Goal: Download file/media

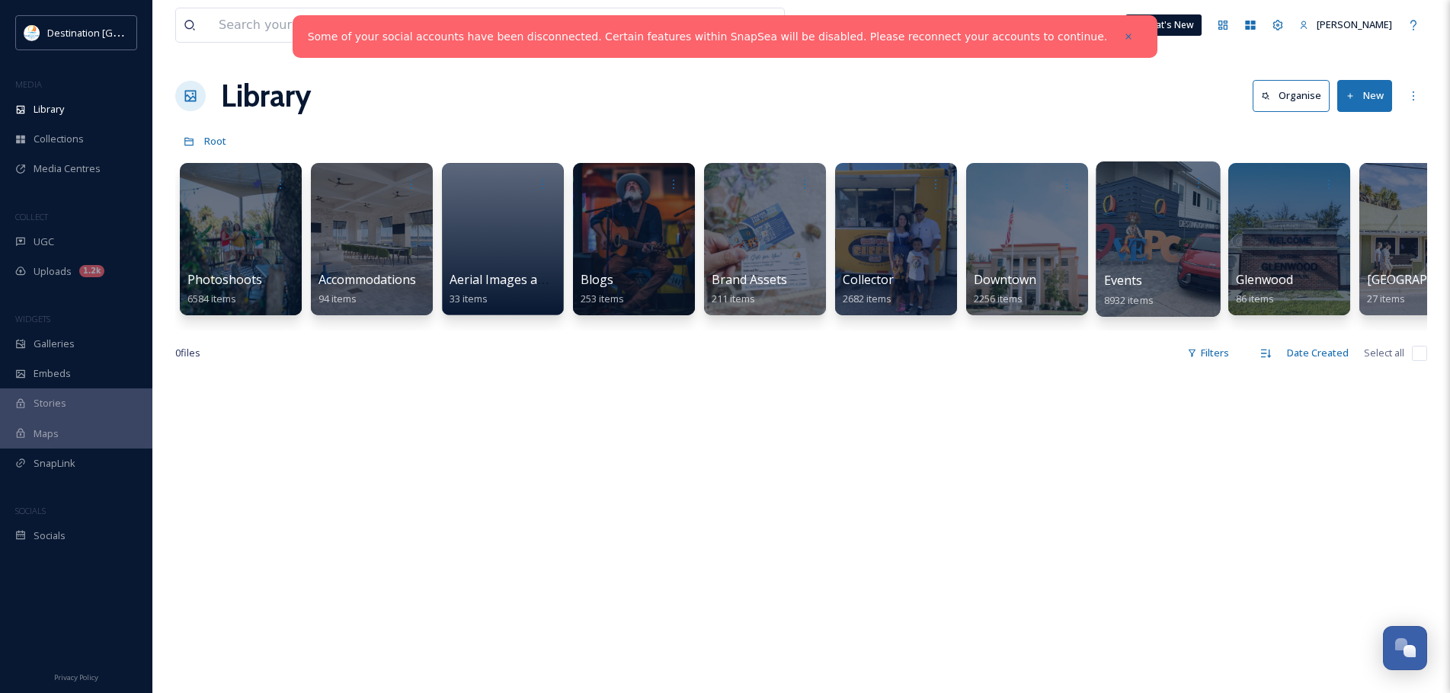
click at [1164, 244] on div at bounding box center [1157, 239] width 124 height 155
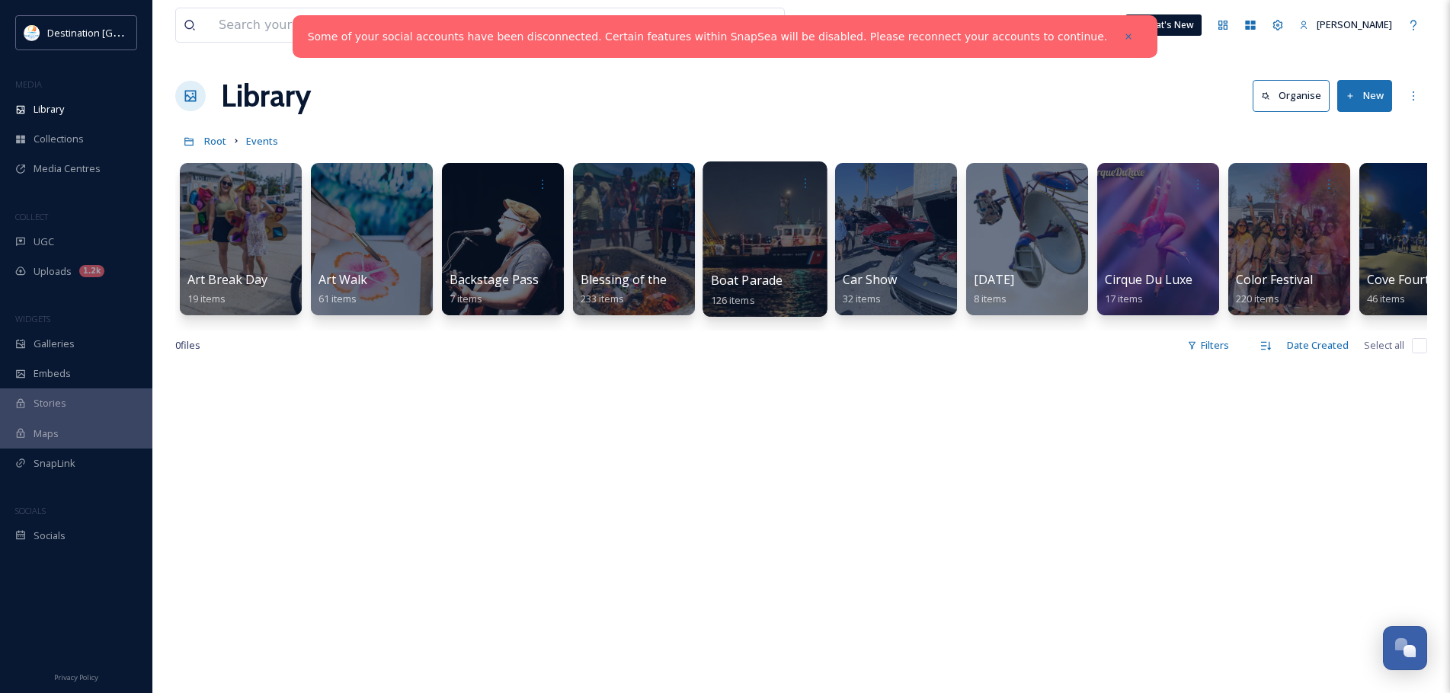
click at [781, 228] on div at bounding box center [764, 239] width 124 height 155
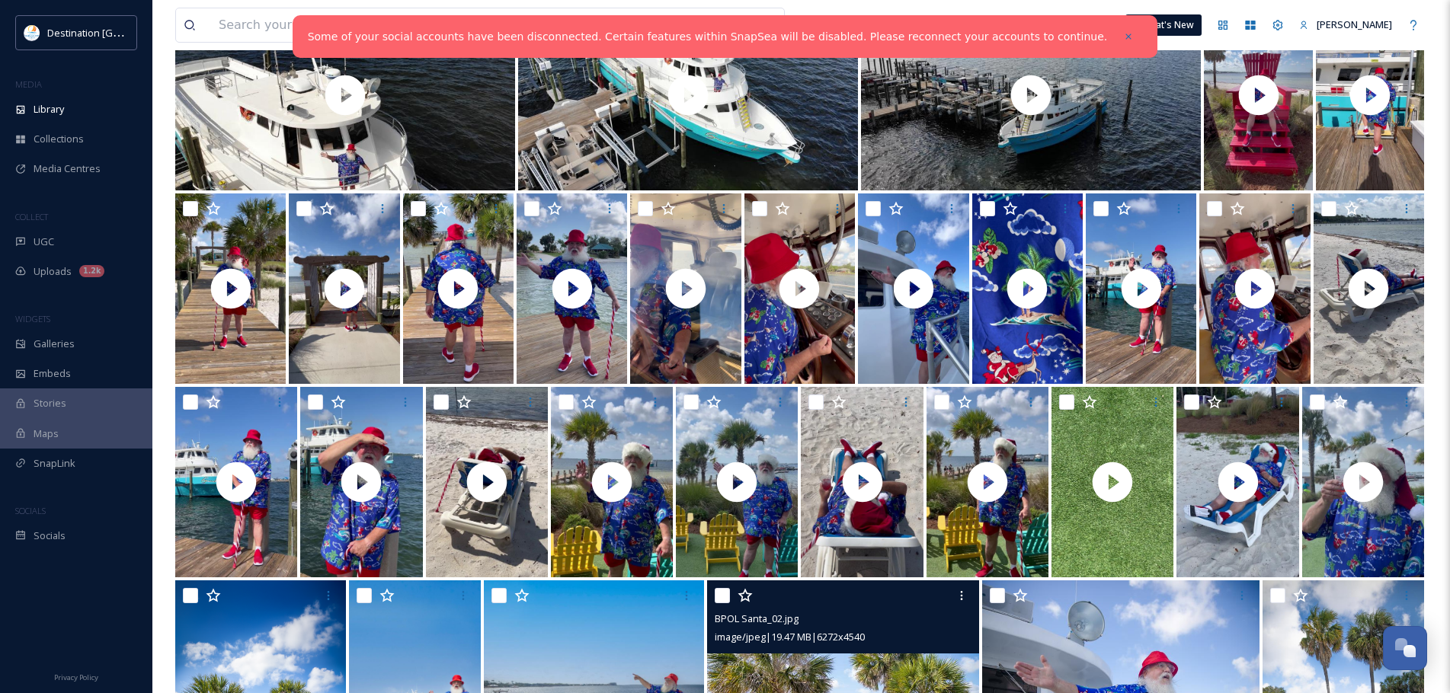
scroll to position [437, 0]
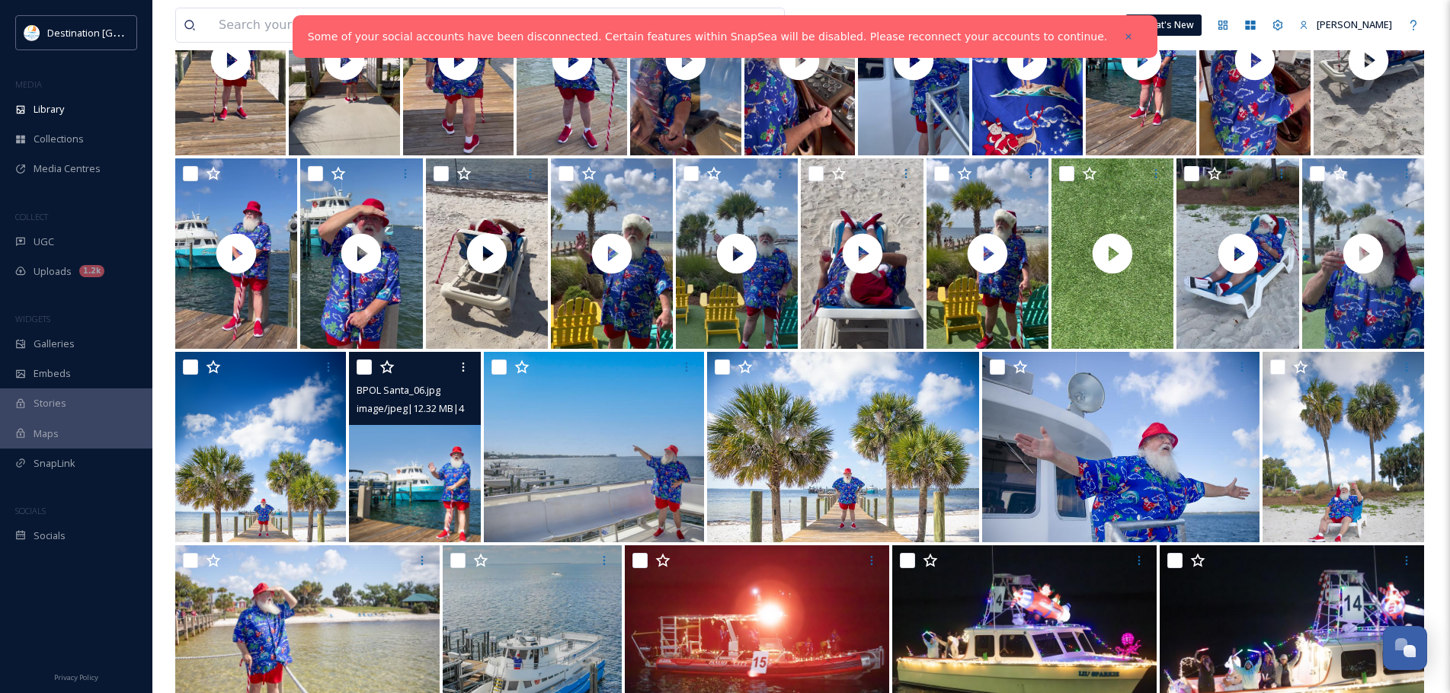
click at [457, 451] on img at bounding box center [415, 447] width 132 height 190
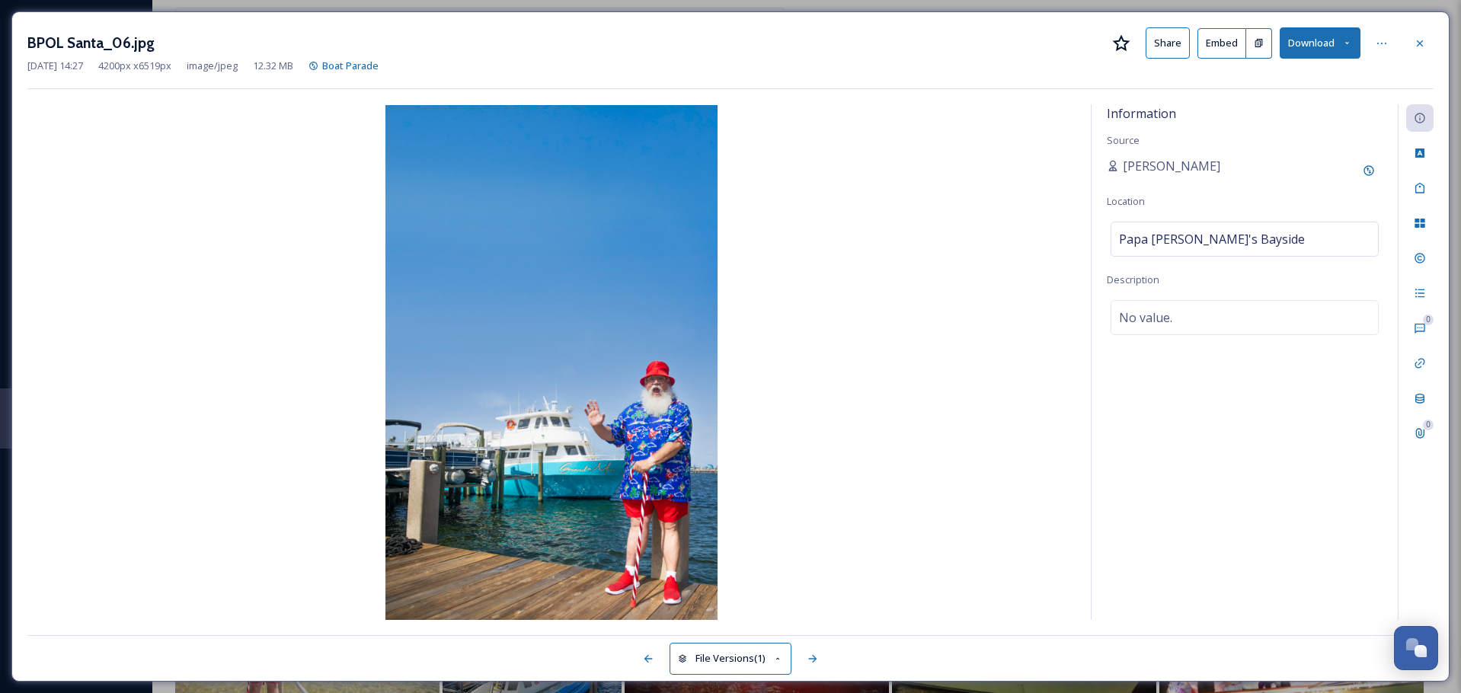
click at [1302, 41] on button "Download" at bounding box center [1320, 42] width 81 height 31
click at [1262, 79] on span "Download Original (4200 x 6519)" at bounding box center [1280, 78] width 144 height 14
click at [825, 478] on img at bounding box center [551, 362] width 1048 height 515
click at [1133, 167] on span "[PERSON_NAME]" at bounding box center [1172, 166] width 98 height 18
click at [1372, 165] on icon at bounding box center [1369, 171] width 12 height 12
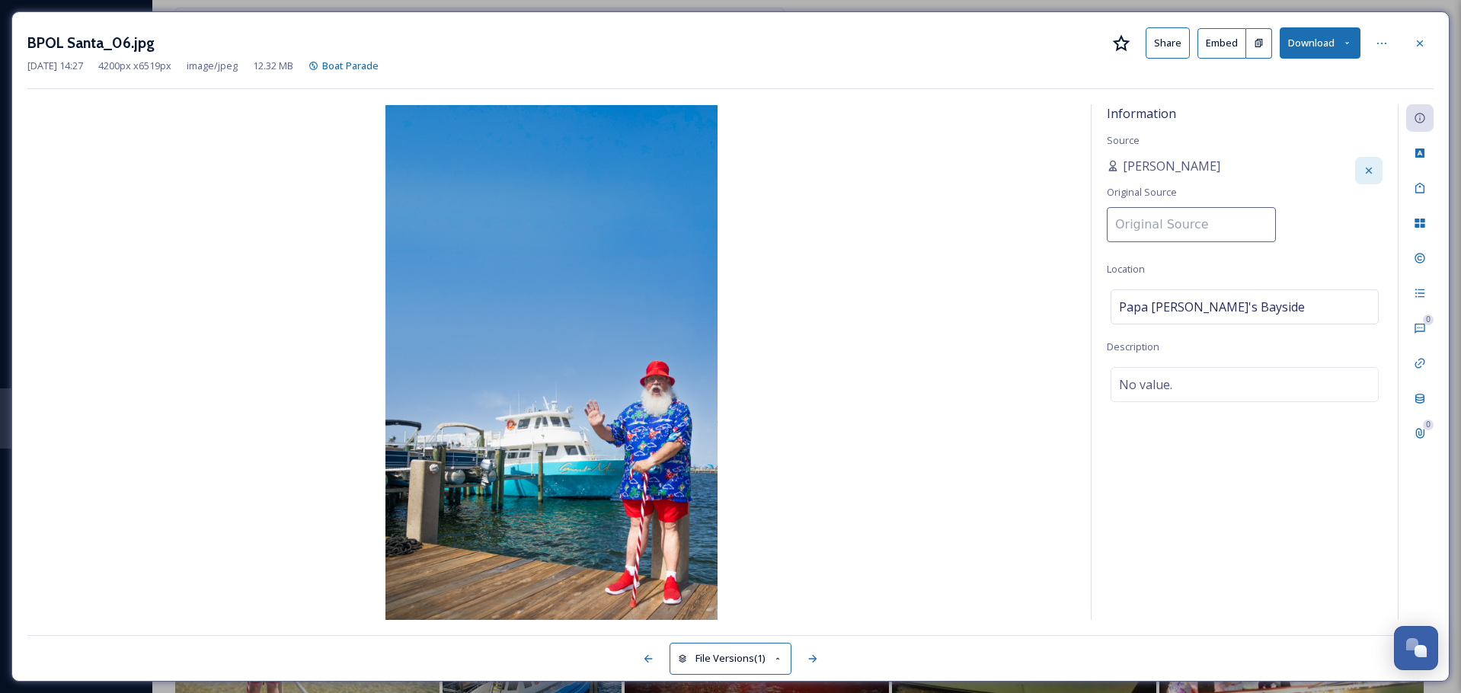
click at [1153, 219] on input at bounding box center [1191, 224] width 169 height 35
click at [974, 222] on img at bounding box center [551, 362] width 1048 height 515
click at [1422, 41] on icon at bounding box center [1420, 43] width 6 height 6
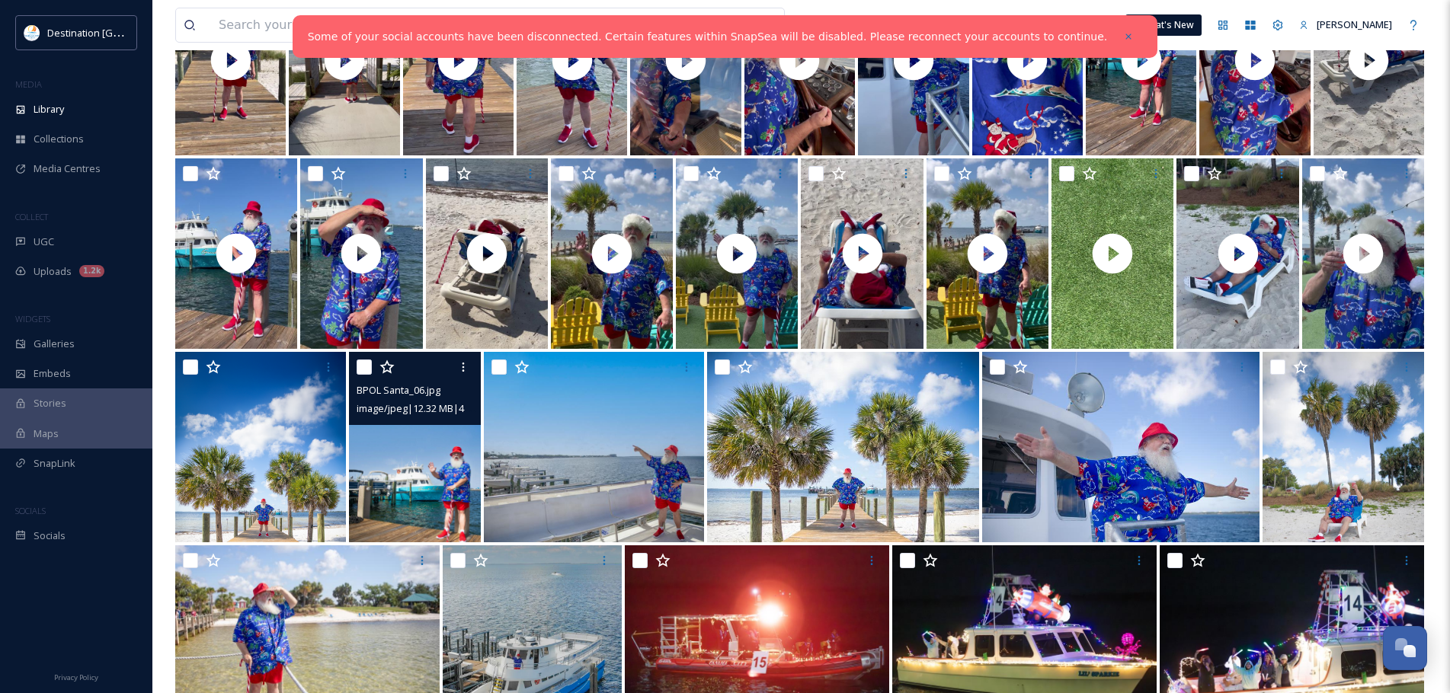
click at [478, 437] on img at bounding box center [415, 447] width 132 height 190
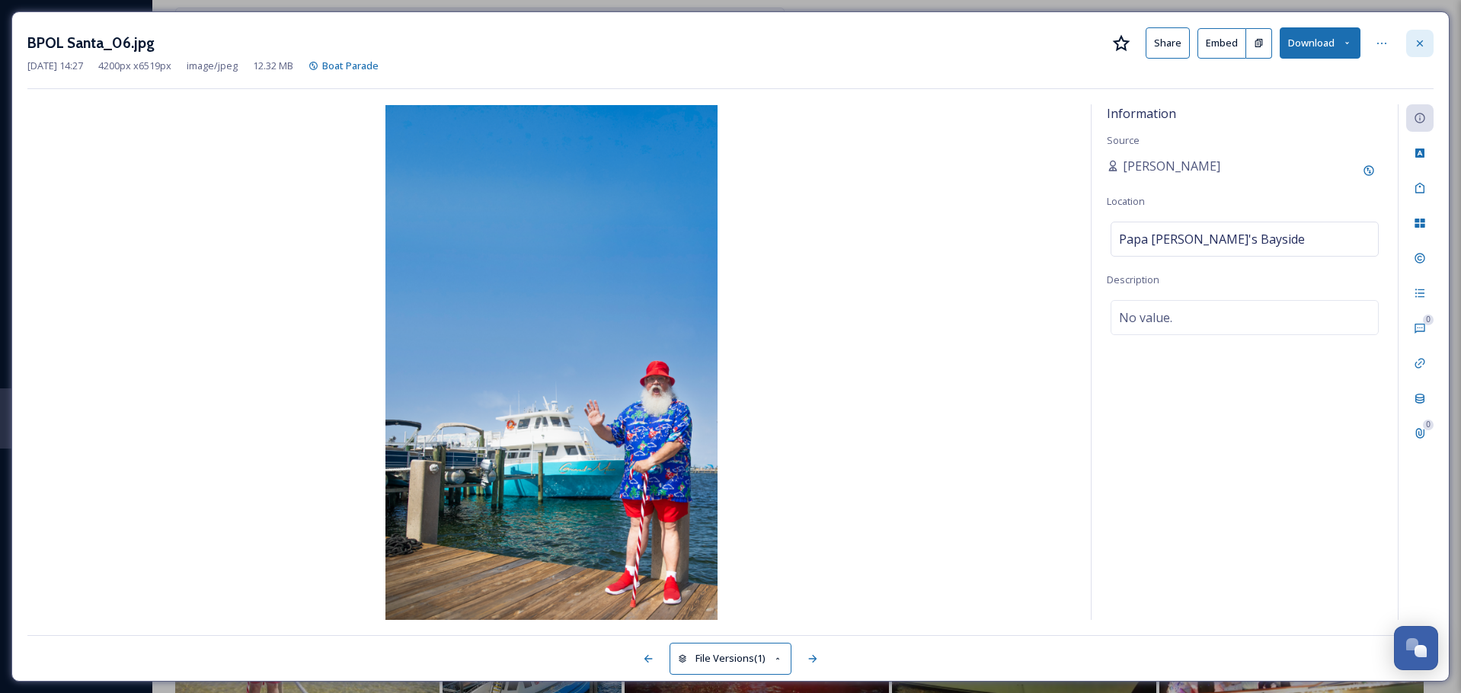
click at [1424, 48] on icon at bounding box center [1420, 43] width 12 height 12
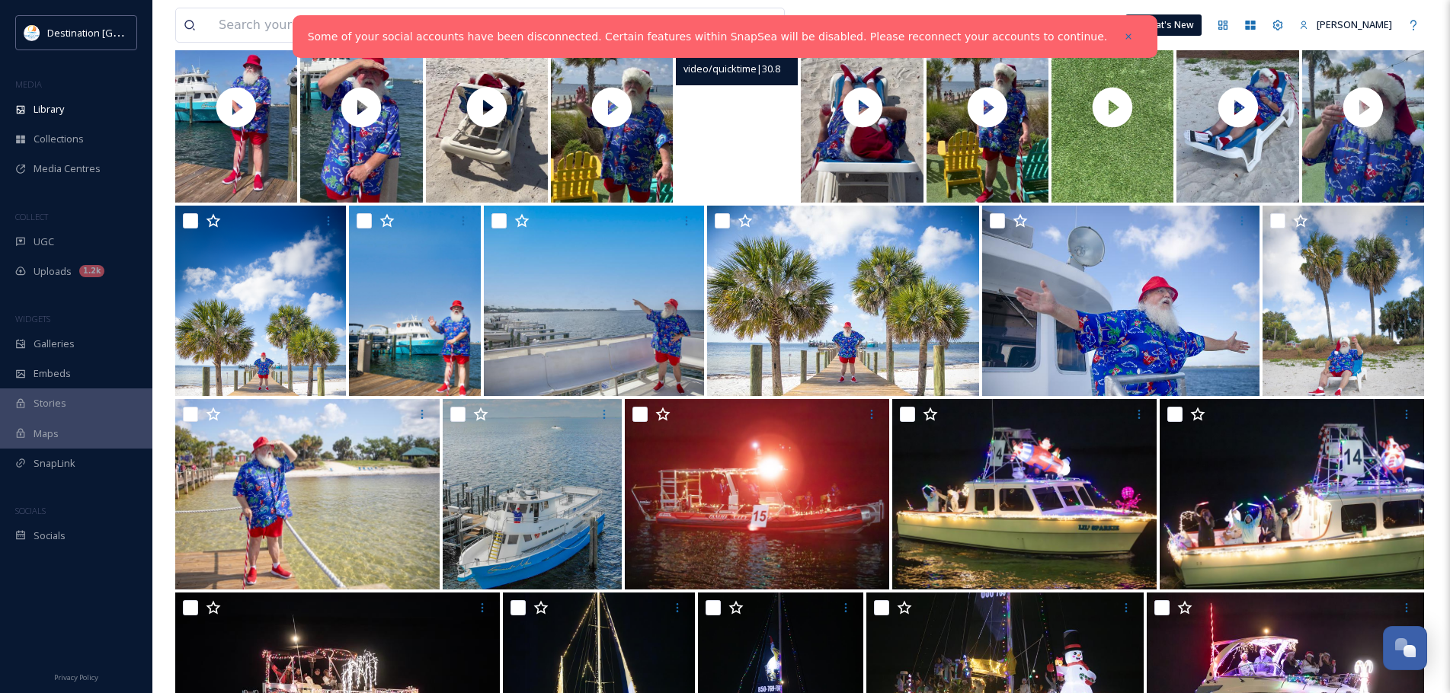
scroll to position [589, 0]
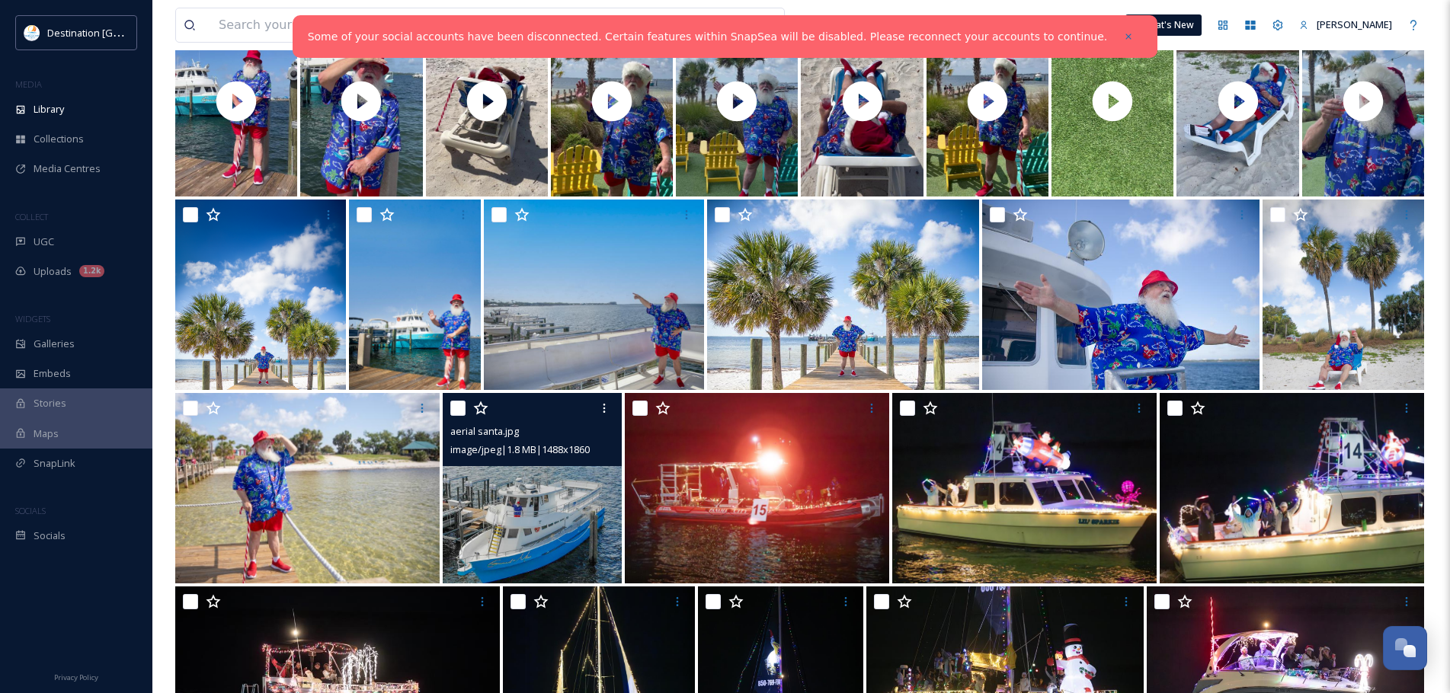
click at [552, 516] on img at bounding box center [532, 488] width 179 height 190
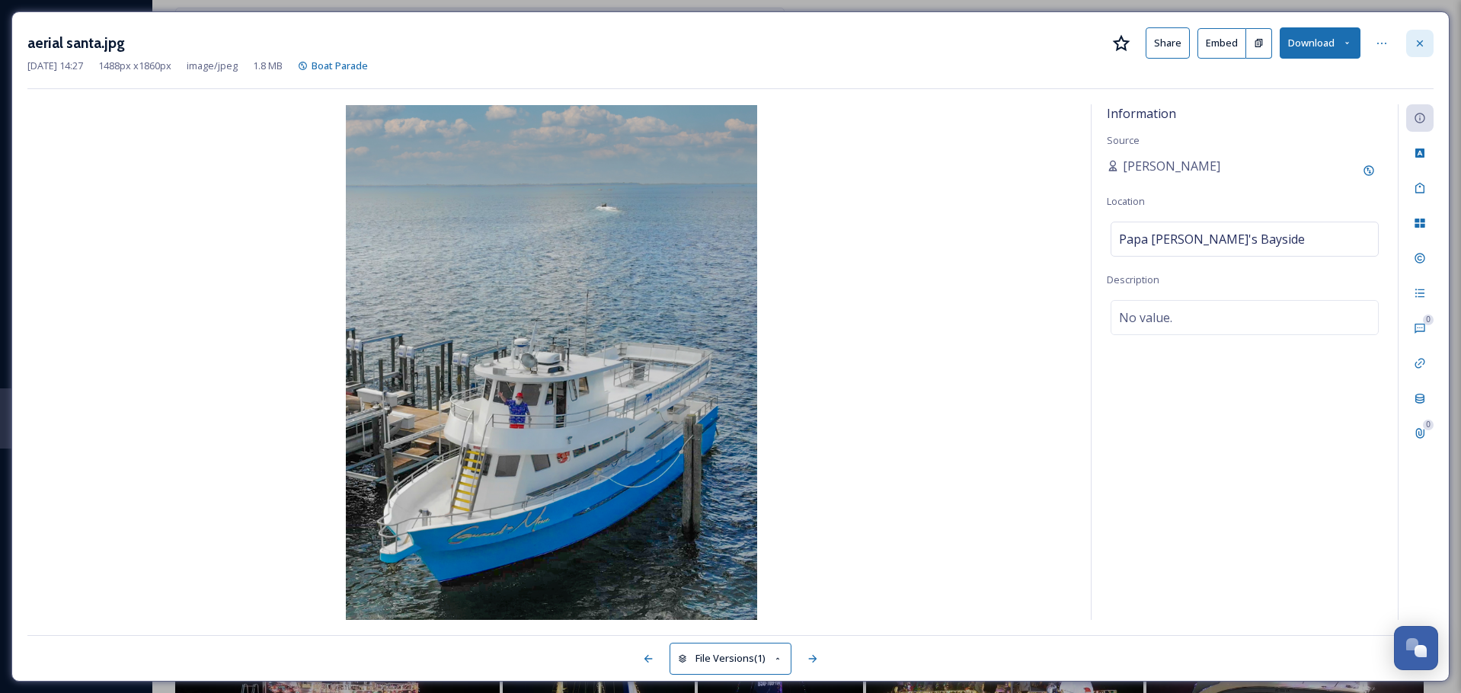
click at [1415, 37] on icon at bounding box center [1420, 43] width 12 height 12
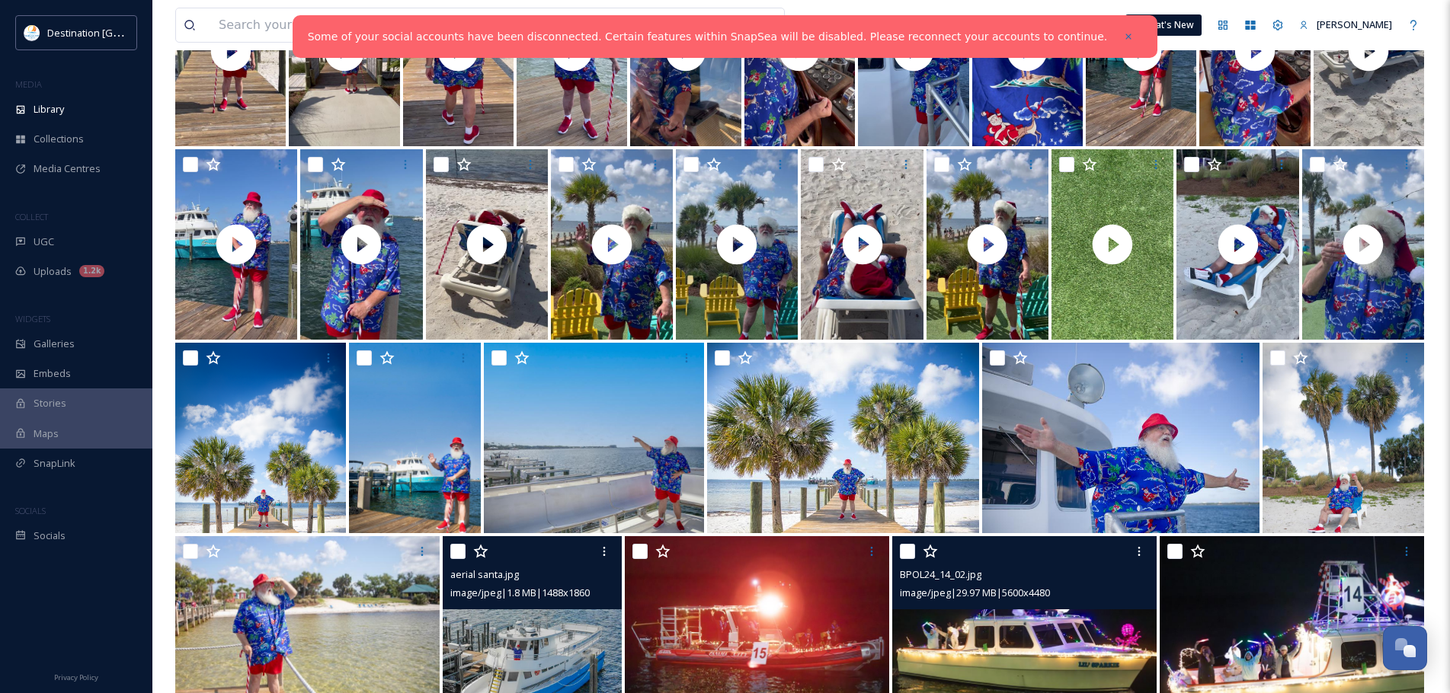
scroll to position [437, 0]
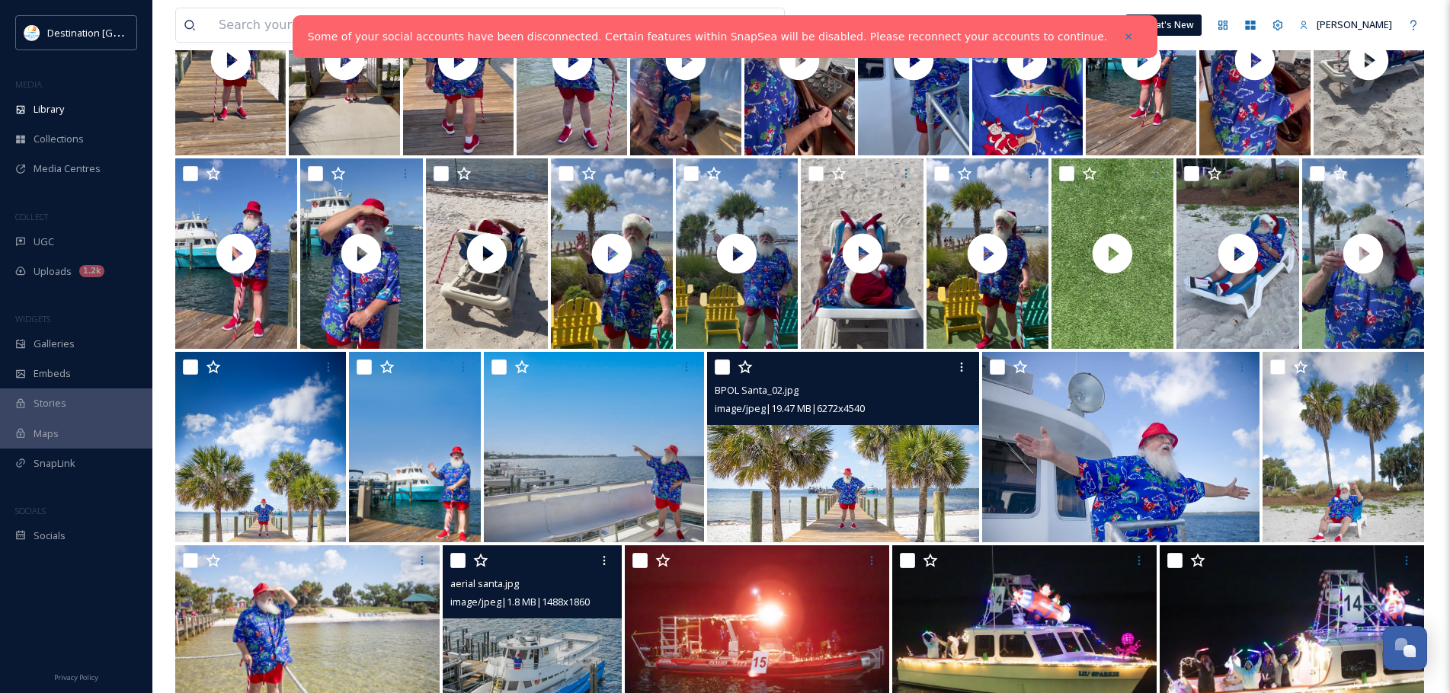
click at [836, 472] on img at bounding box center [843, 447] width 272 height 190
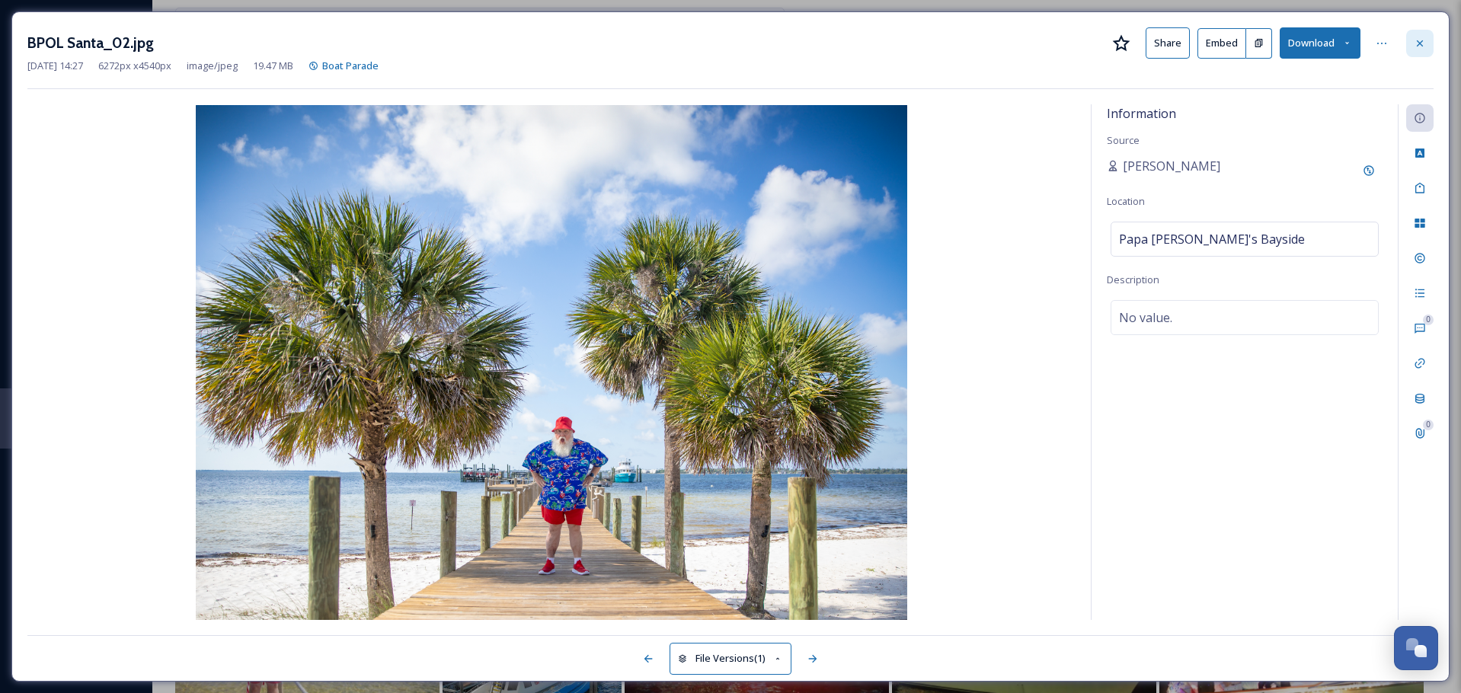
click at [1422, 42] on icon at bounding box center [1420, 43] width 12 height 12
